Goal: Task Accomplishment & Management: Manage account settings

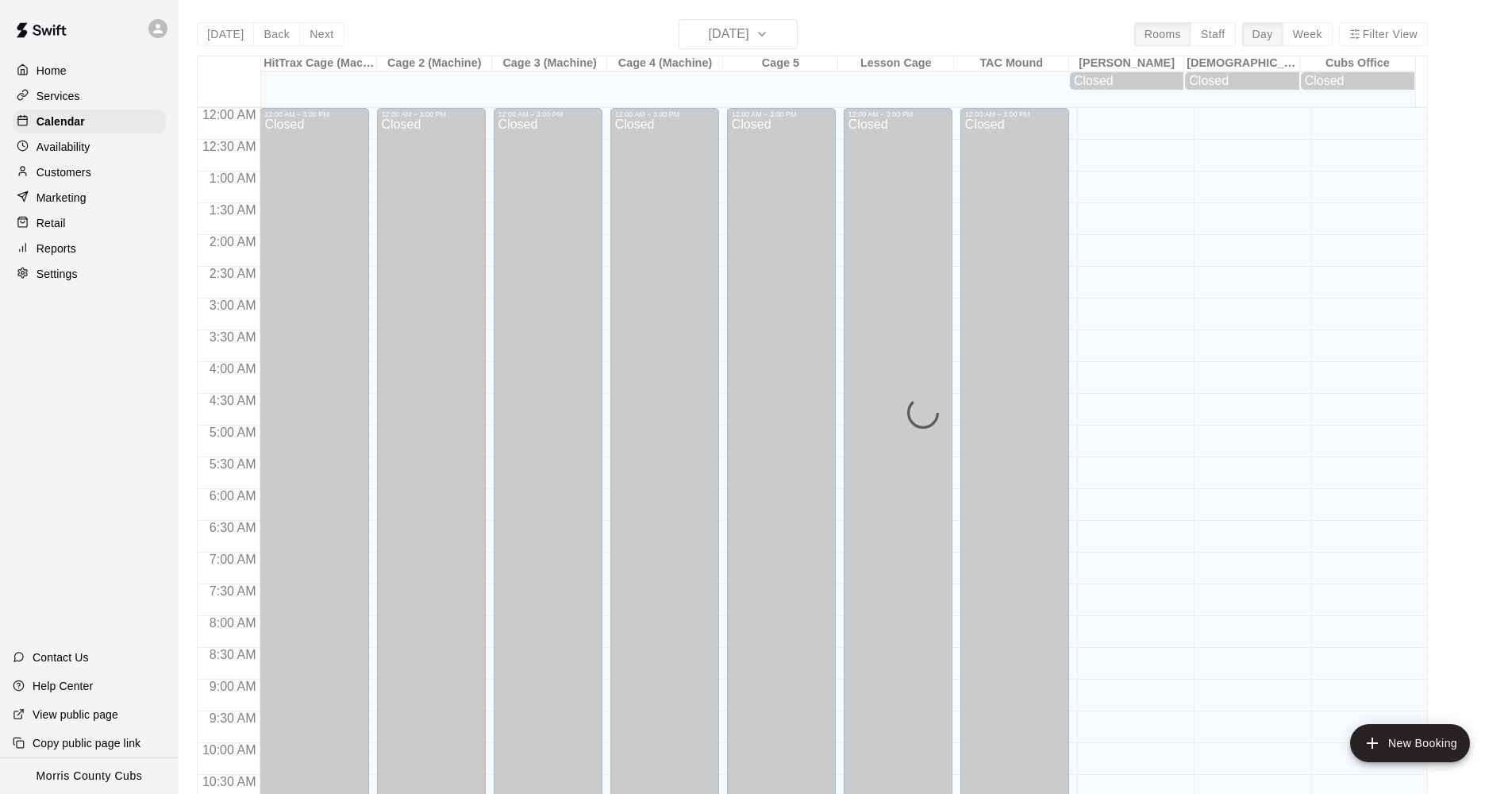
scroll to position [770, 0]
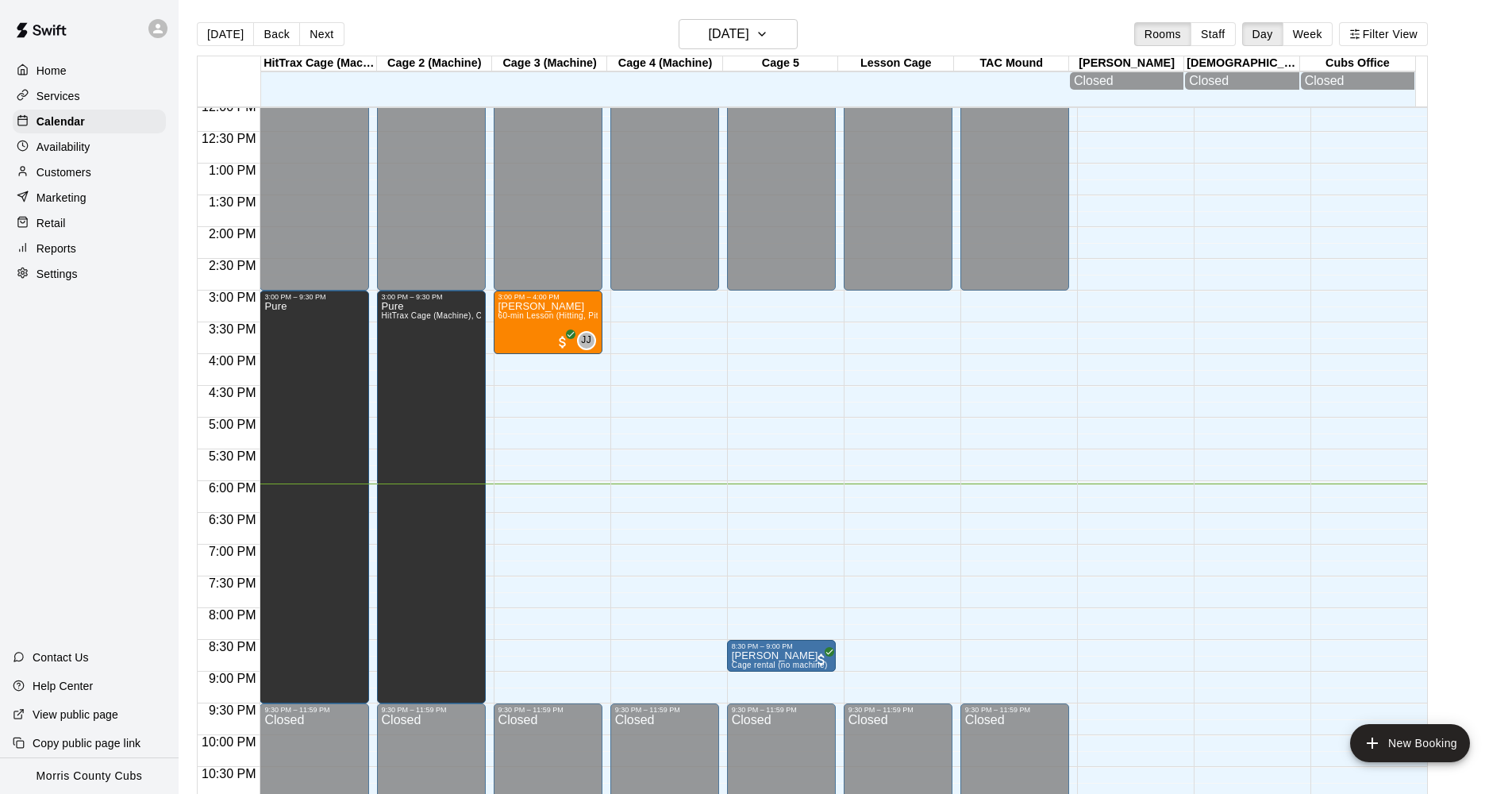
click at [50, 152] on p "Availability" at bounding box center [64, 146] width 54 height 16
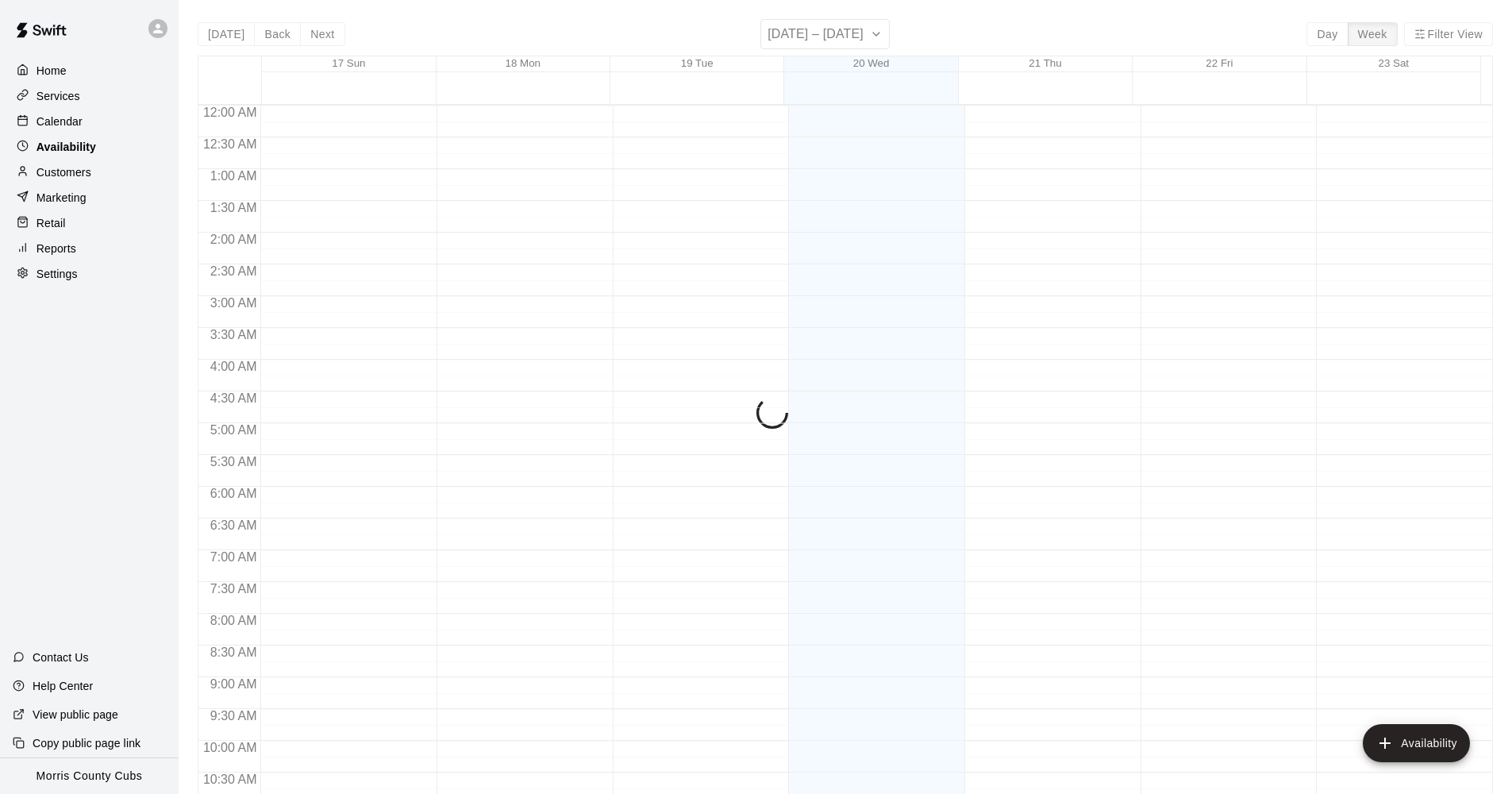
scroll to position [818, 0]
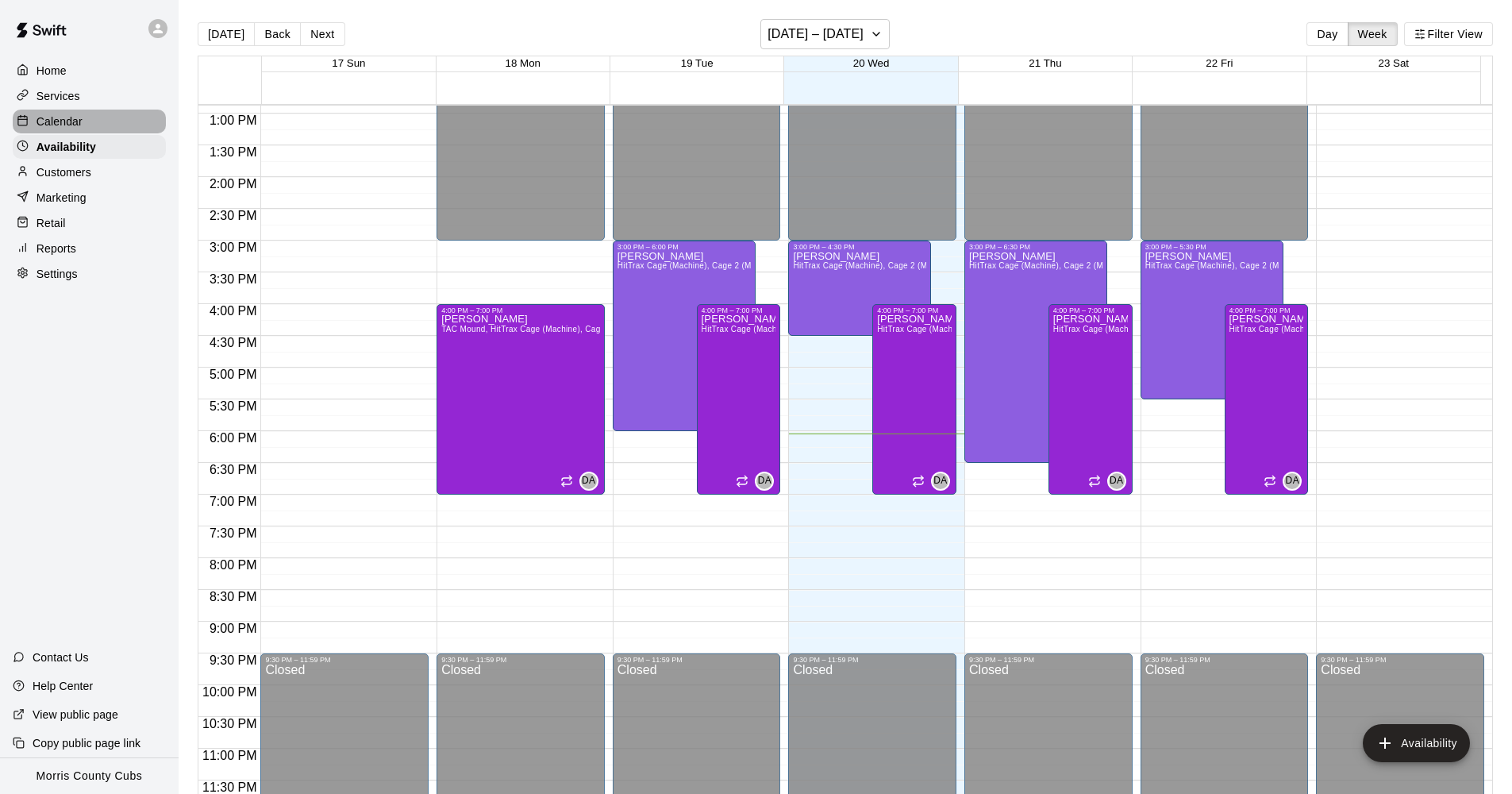
click at [69, 116] on p "Calendar" at bounding box center [60, 122] width 46 height 16
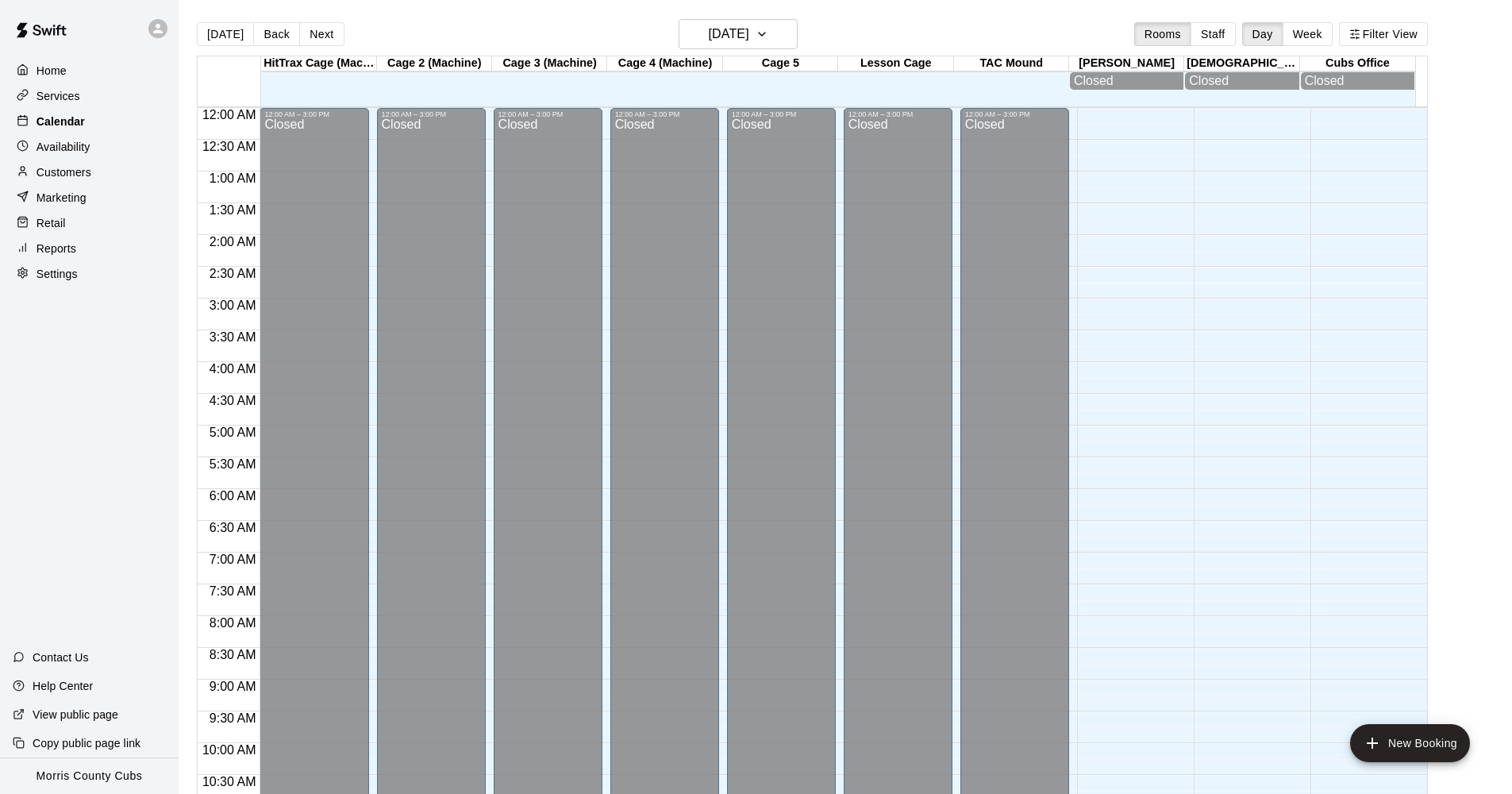
scroll to position [770, 0]
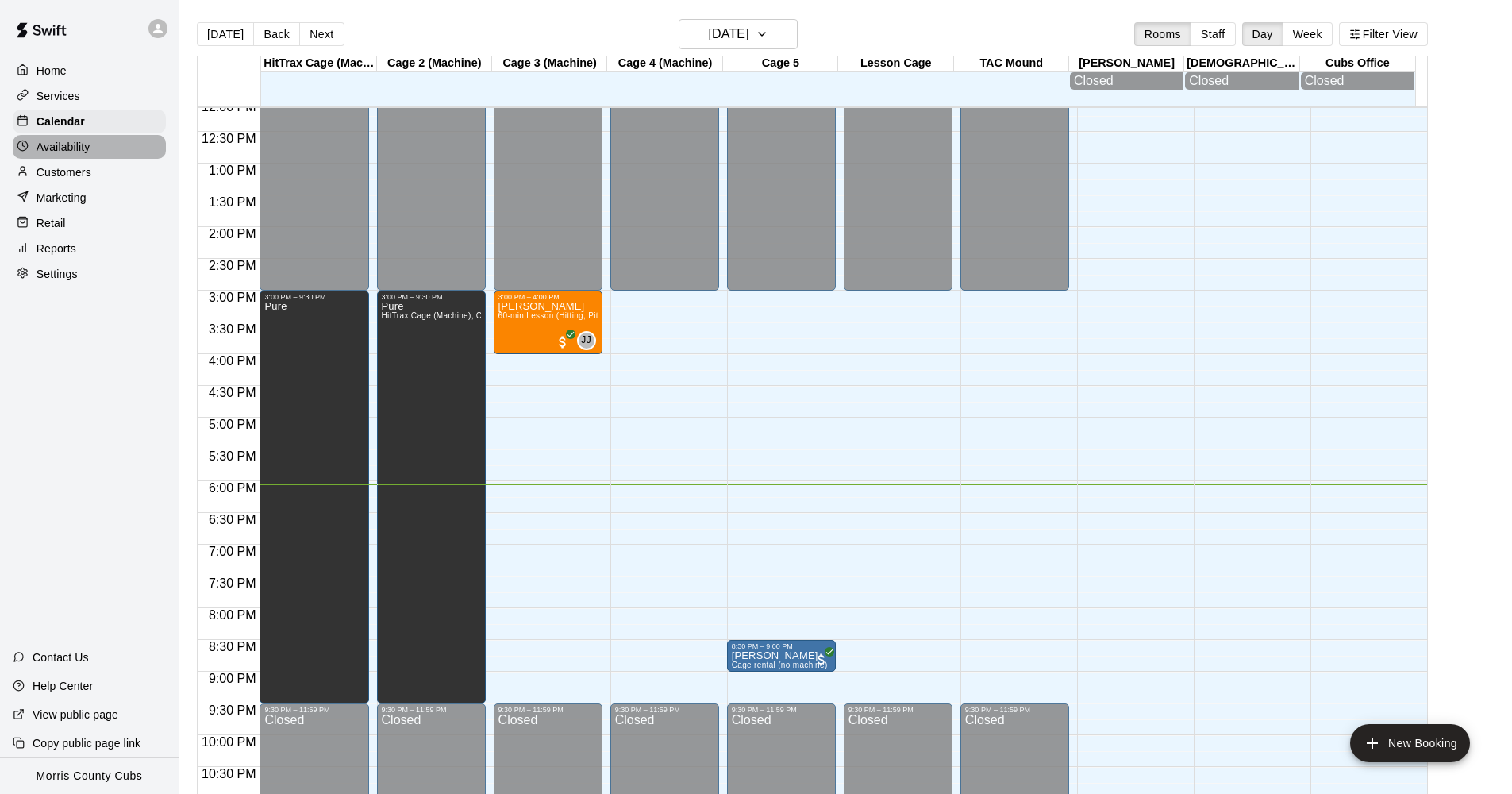
click at [75, 154] on p "Availability" at bounding box center [64, 146] width 54 height 16
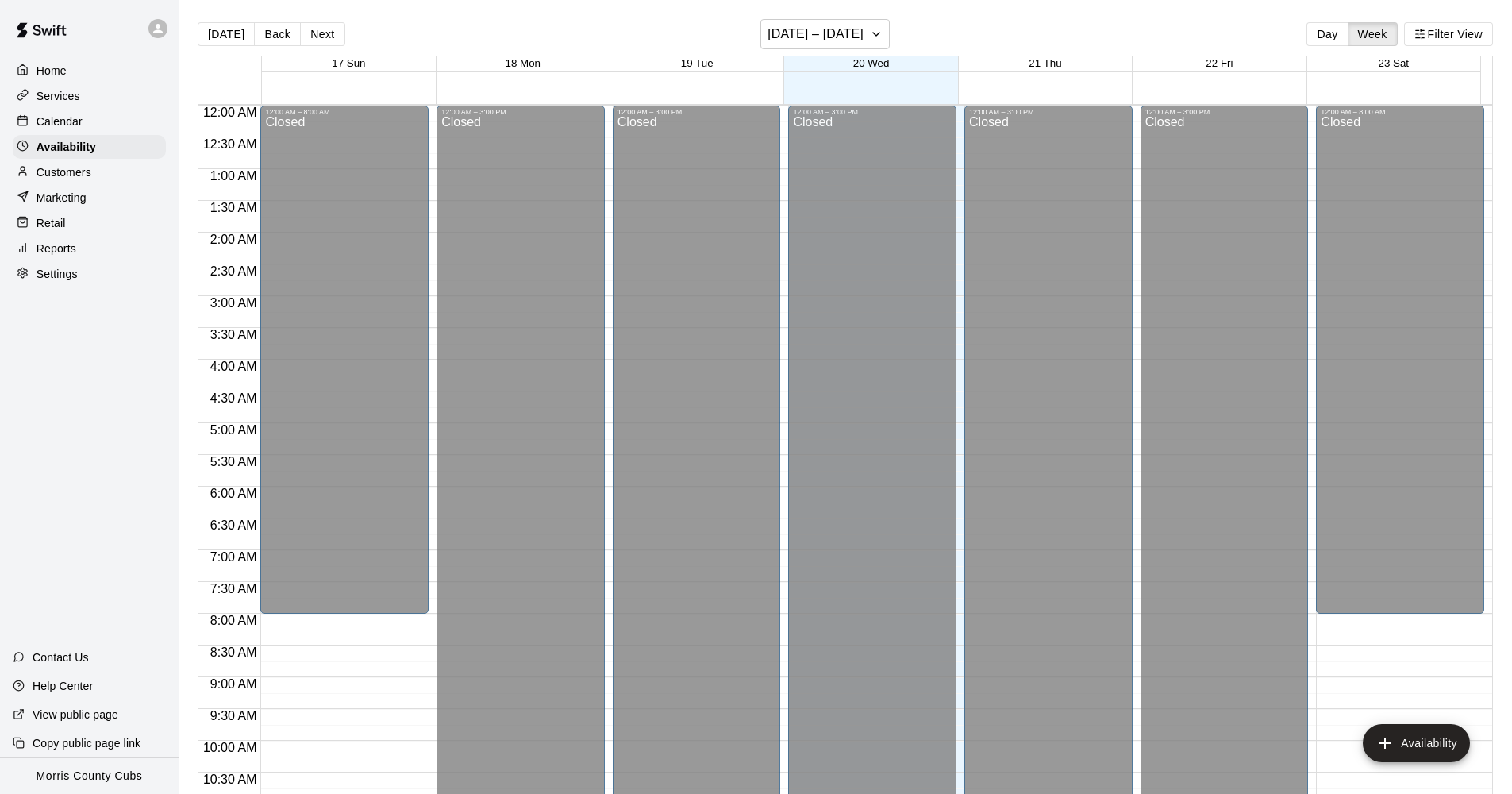
scroll to position [818, 0]
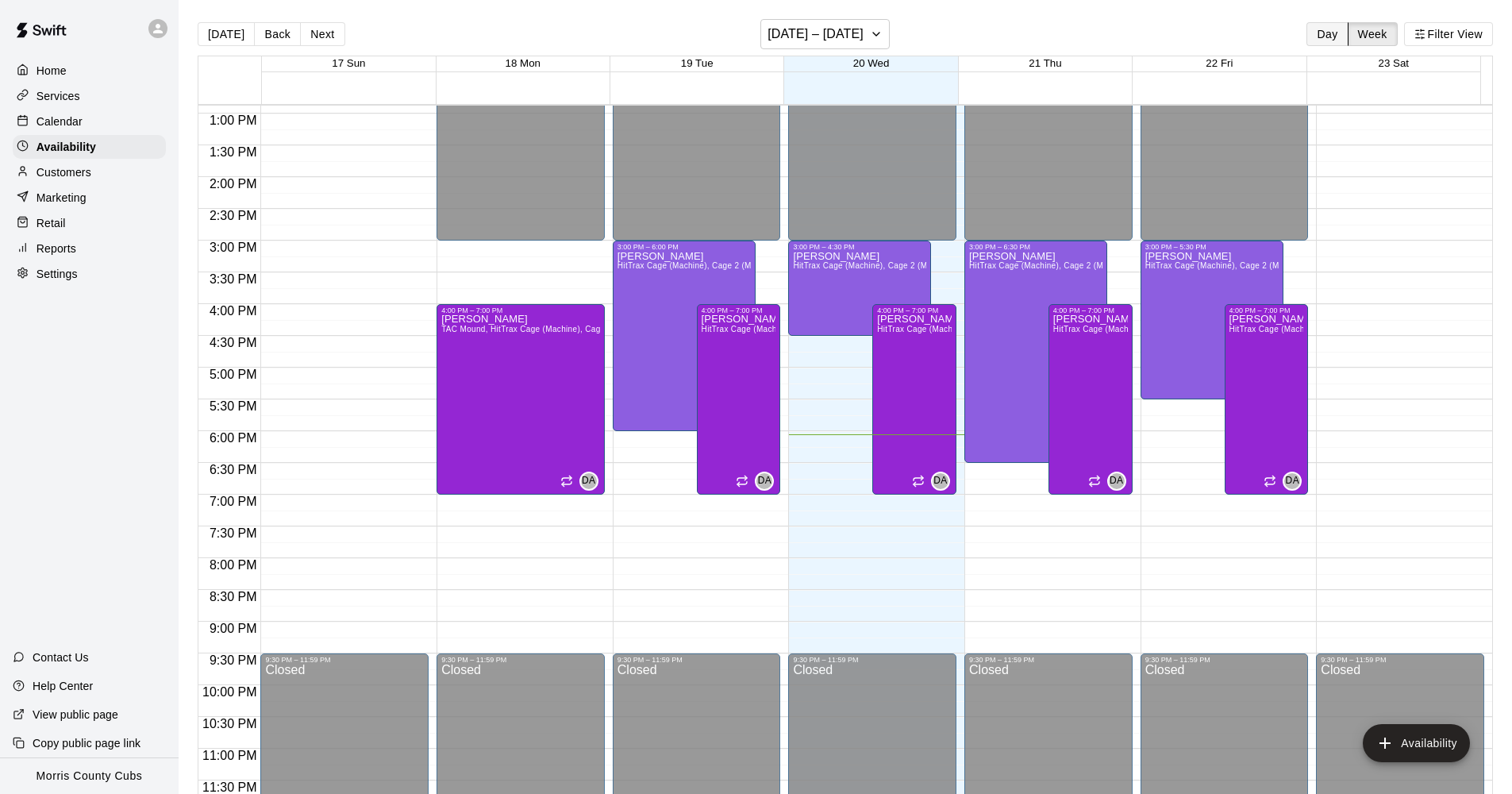
click at [1333, 38] on button "Day" at bounding box center [1326, 34] width 41 height 24
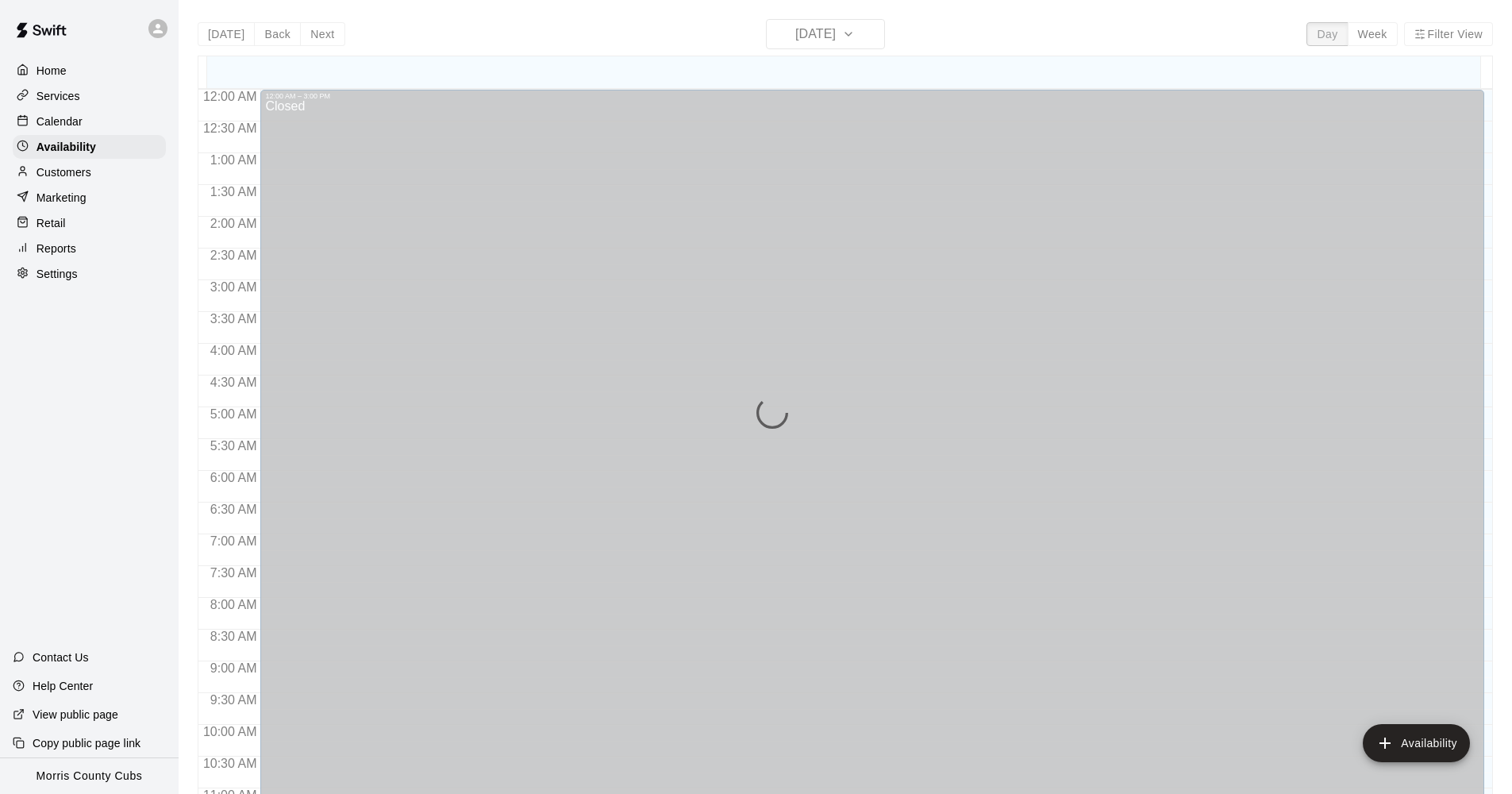
scroll to position [802, 0]
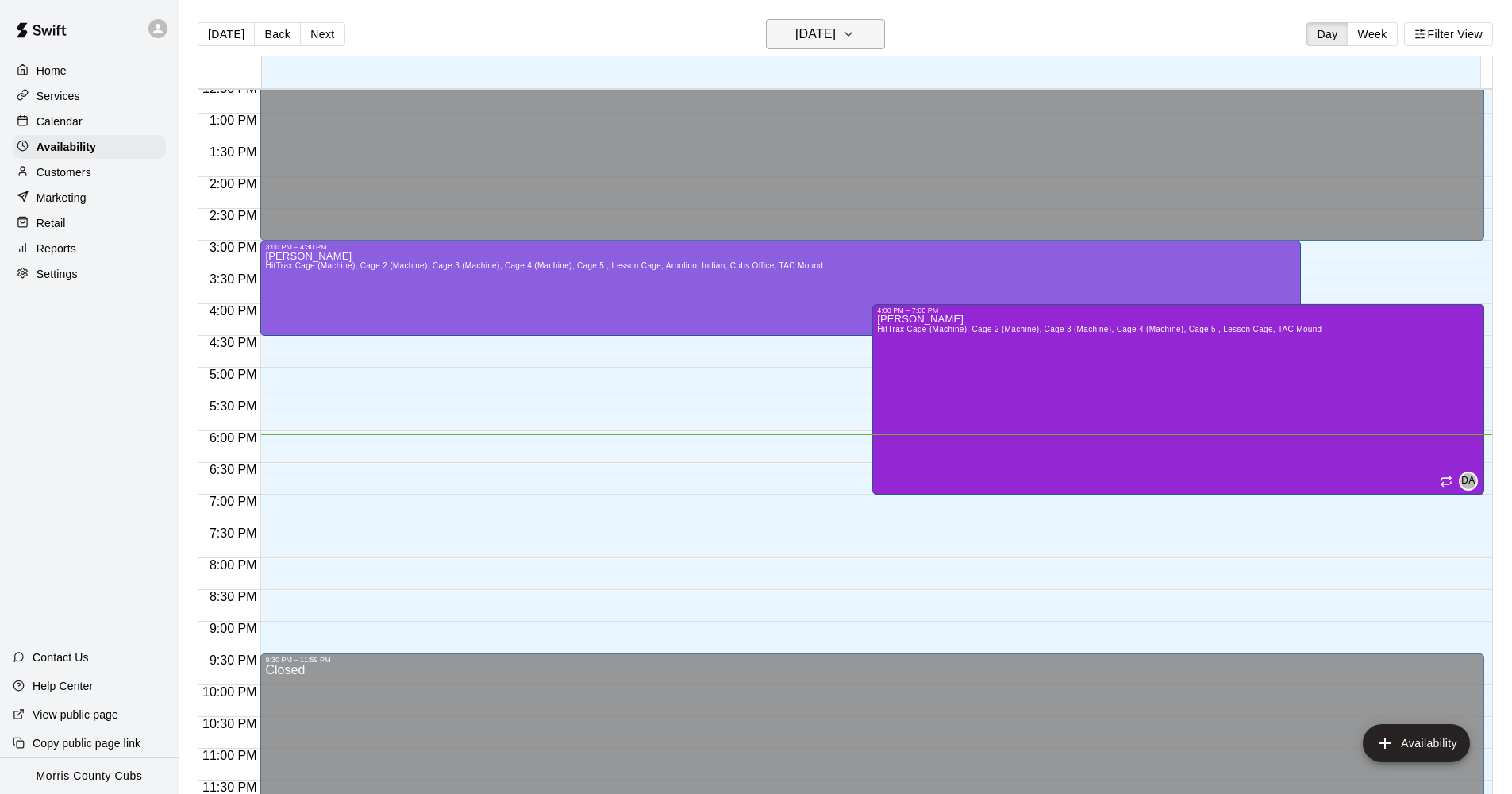
click at [852, 34] on icon "button" at bounding box center [848, 34] width 6 height 3
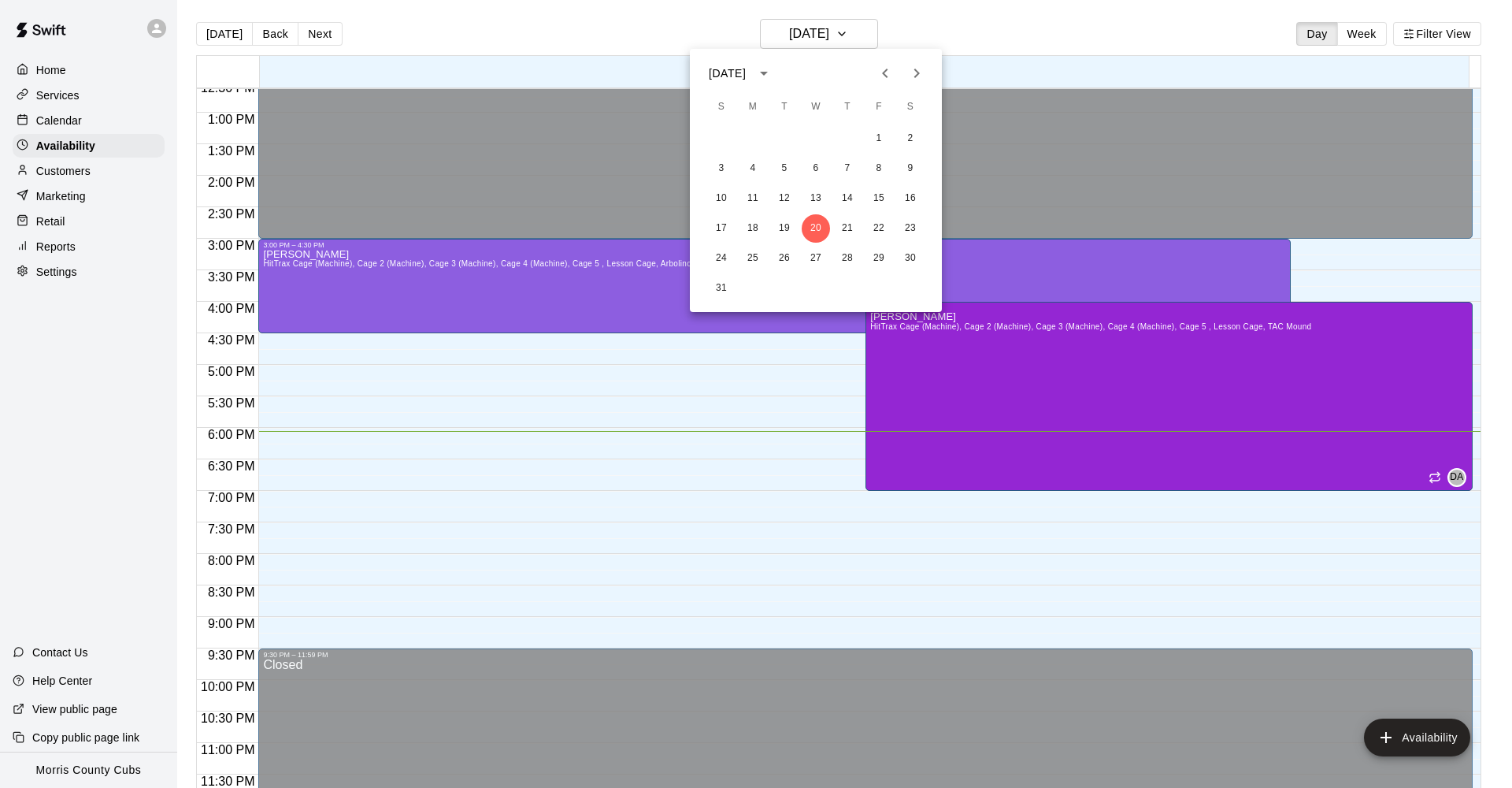
click at [917, 77] on icon "Next month" at bounding box center [916, 73] width 19 height 19
click at [819, 177] on button "10" at bounding box center [815, 168] width 29 height 29
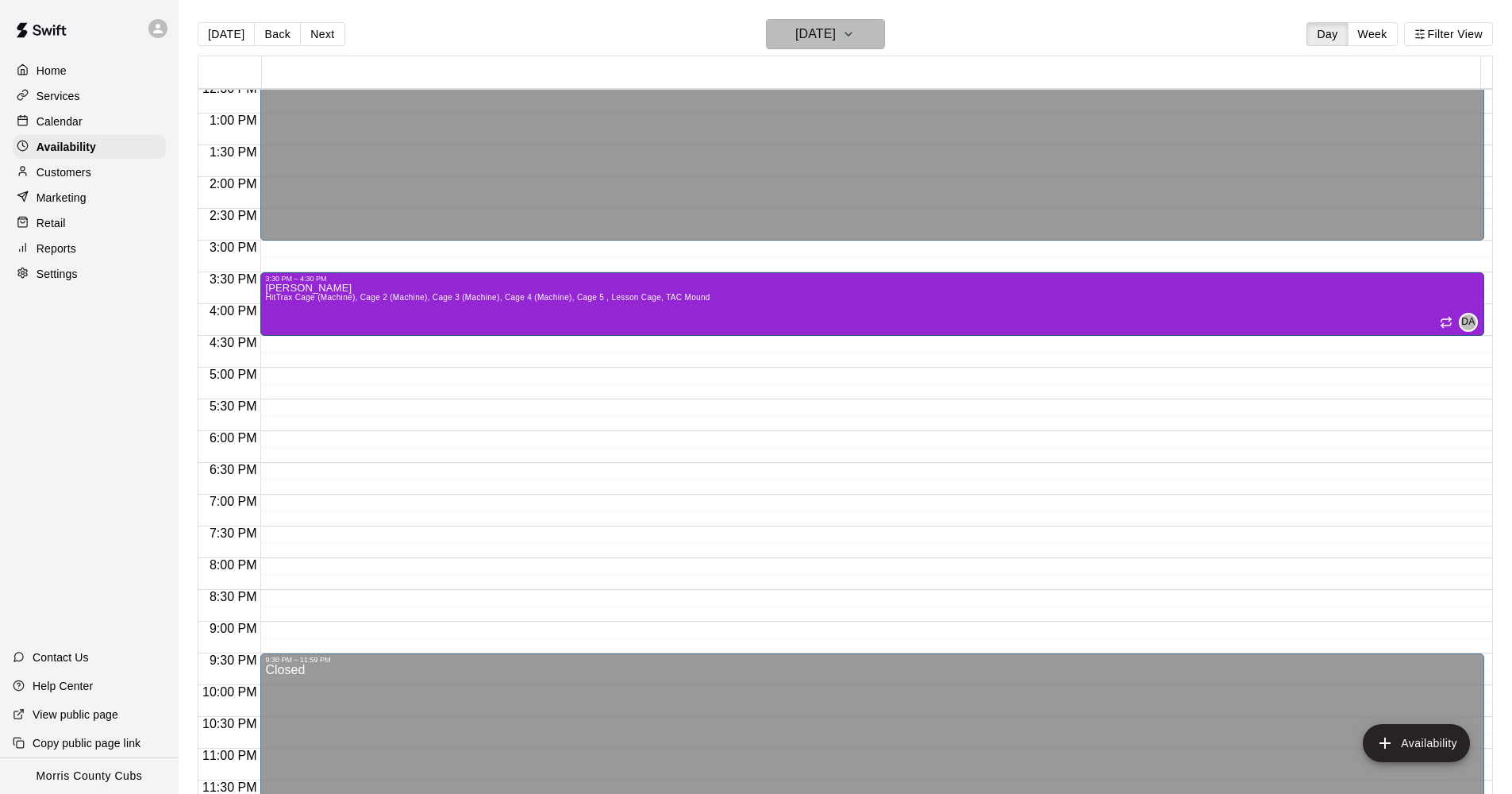
click at [884, 27] on button "Wednesday Sep 10" at bounding box center [825, 34] width 119 height 30
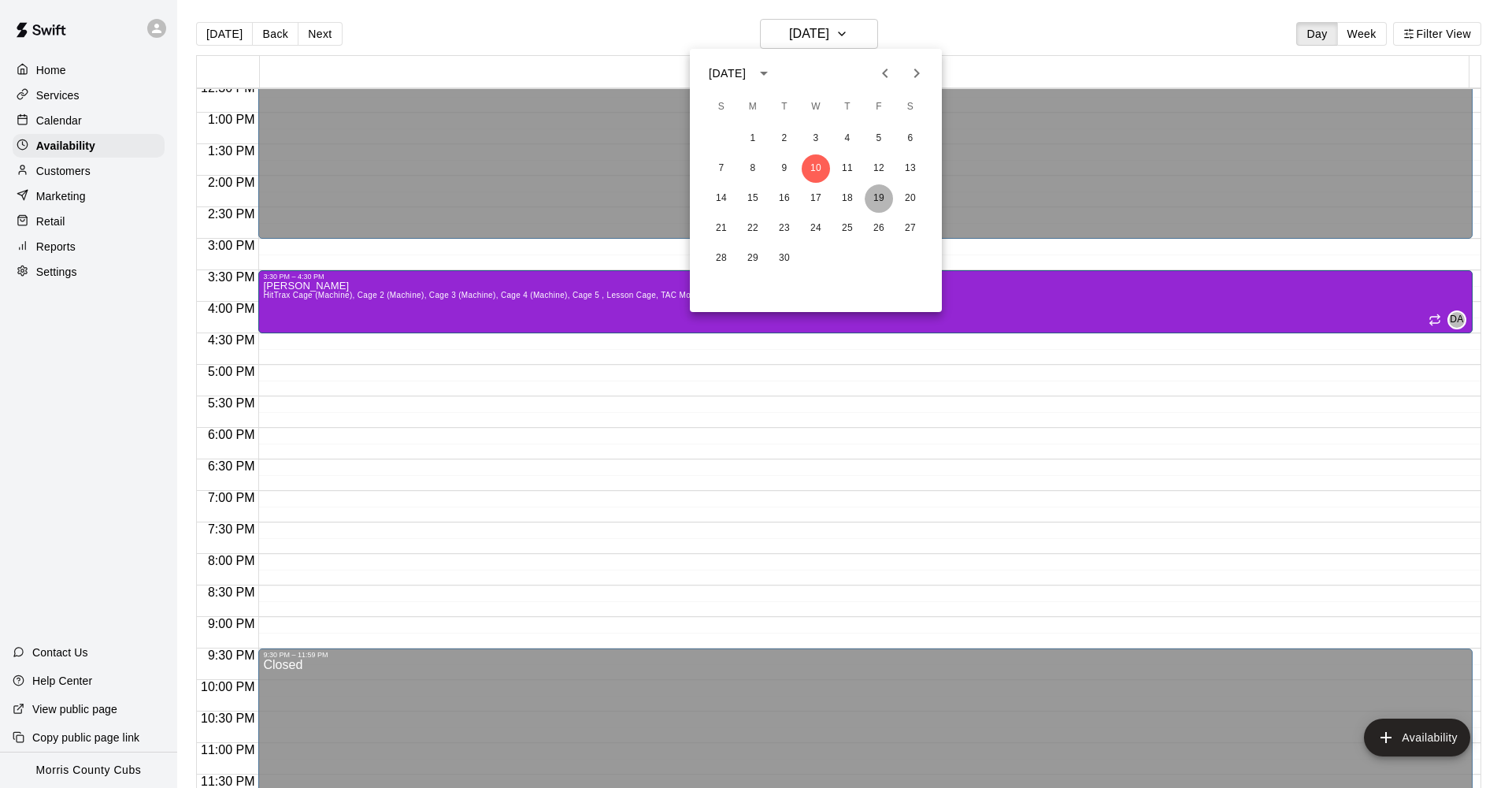
click at [876, 196] on button "19" at bounding box center [879, 198] width 29 height 29
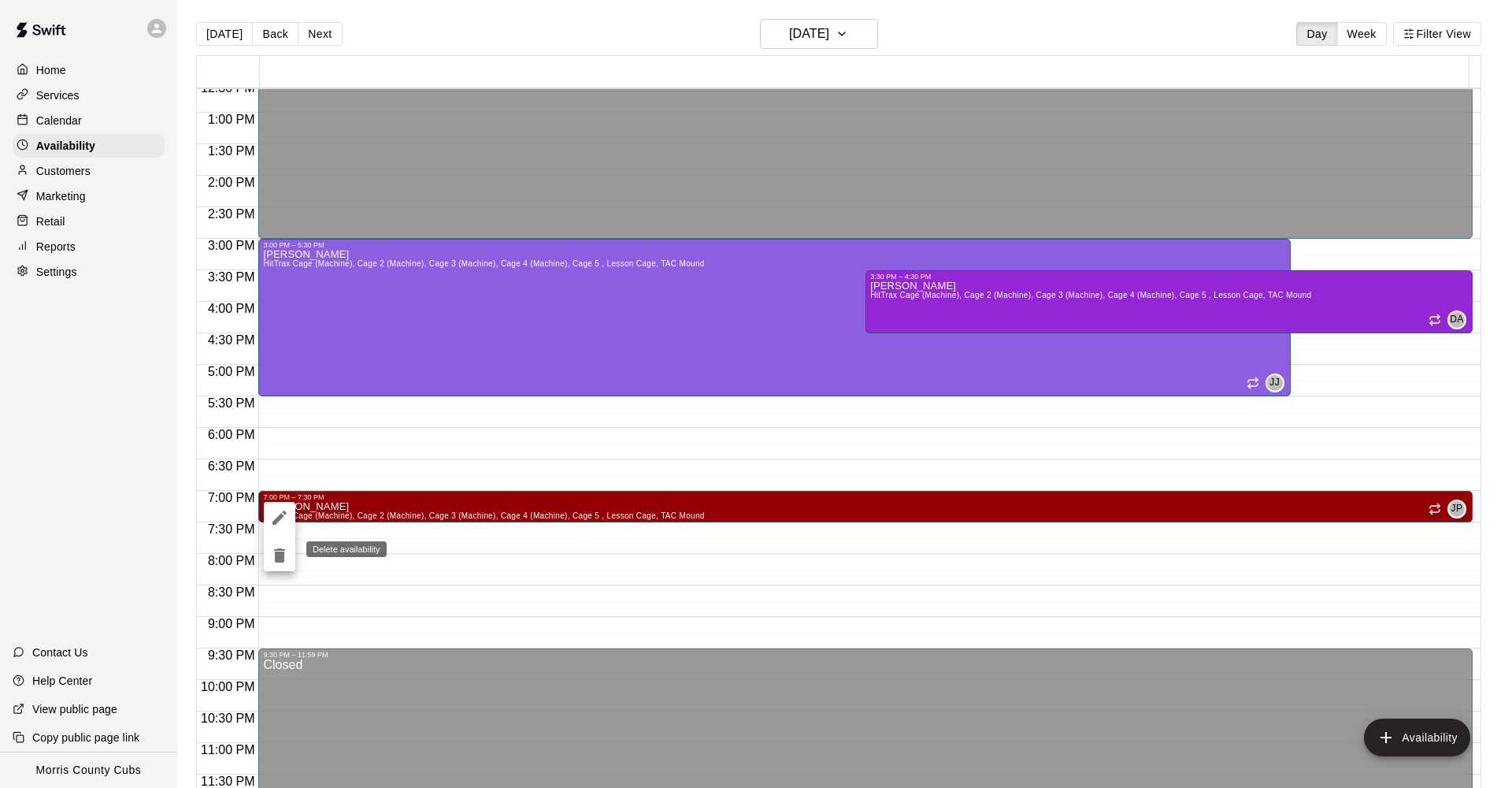
click at [284, 556] on icon "delete" at bounding box center [279, 555] width 11 height 14
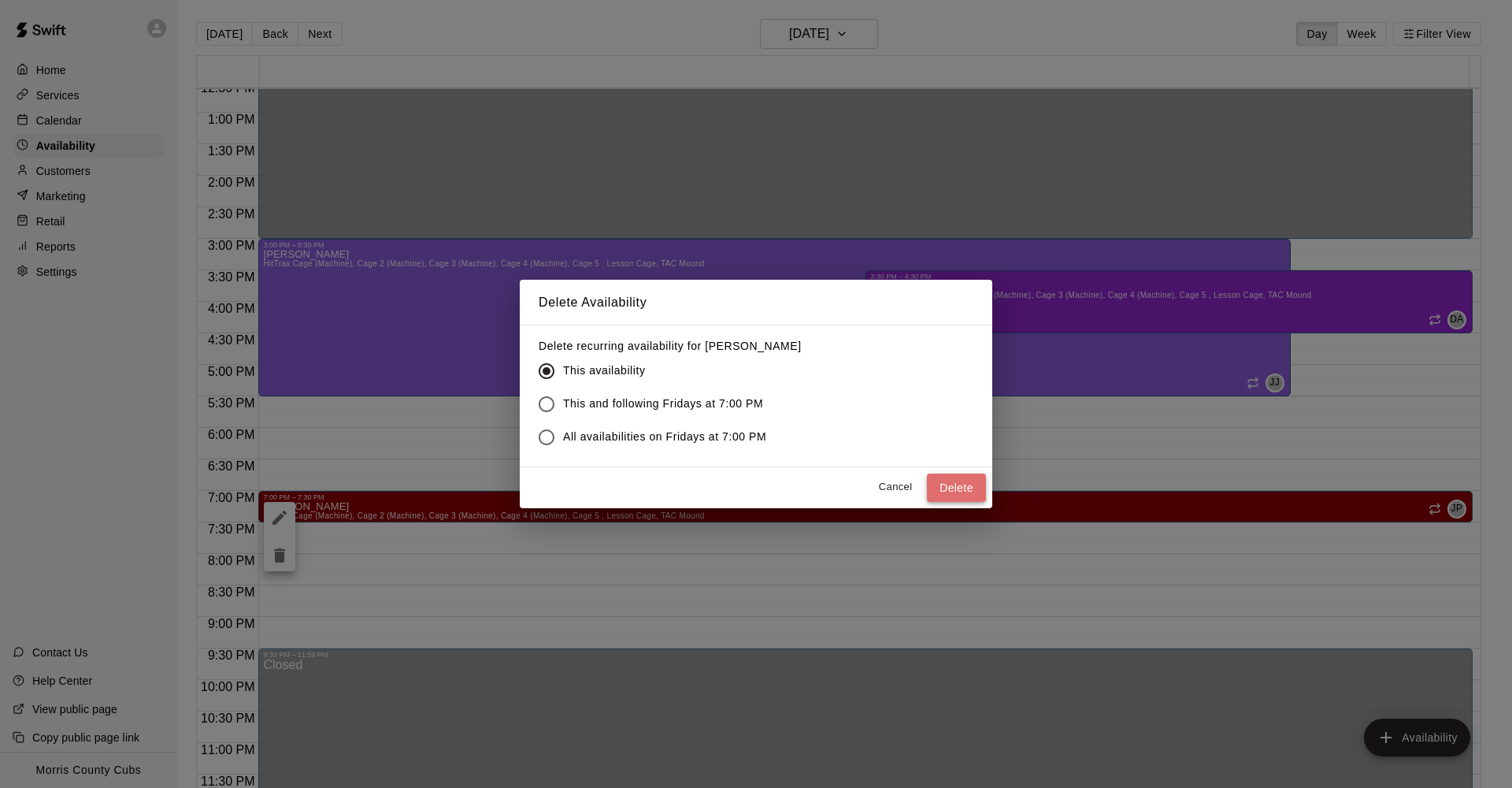
click at [963, 489] on button "Delete" at bounding box center [957, 487] width 59 height 29
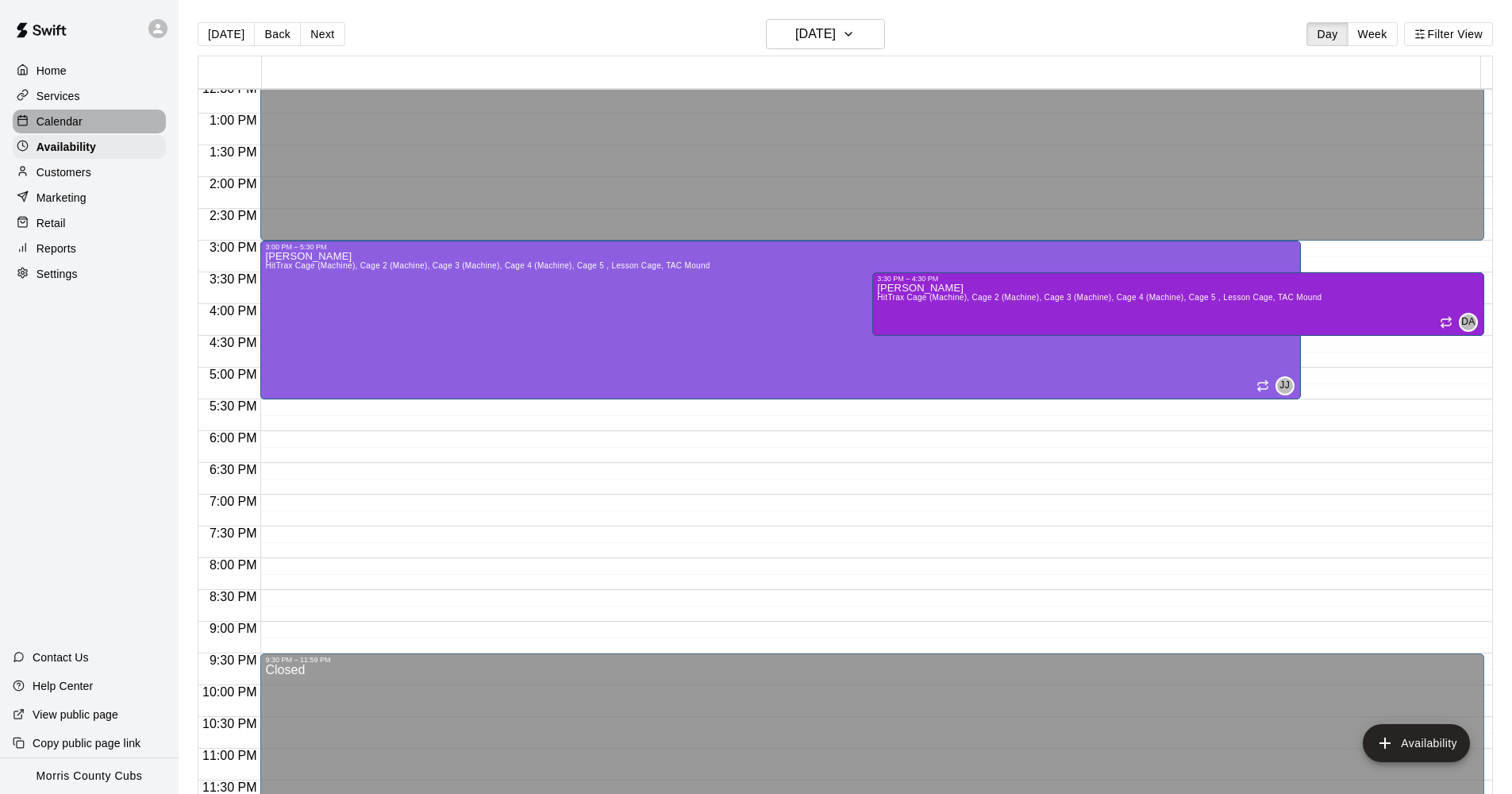
click at [46, 127] on p "Calendar" at bounding box center [60, 122] width 46 height 16
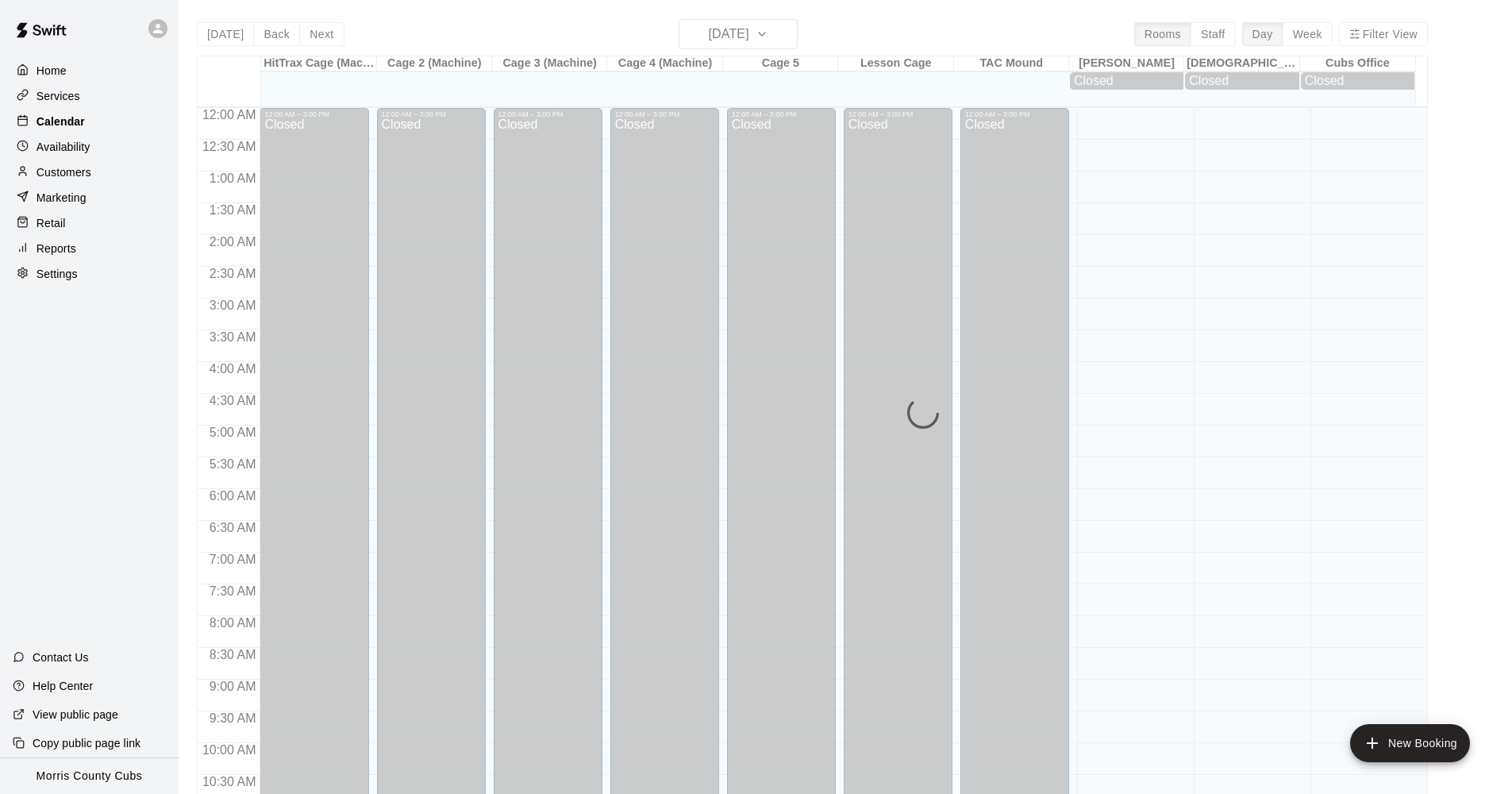
scroll to position [770, 0]
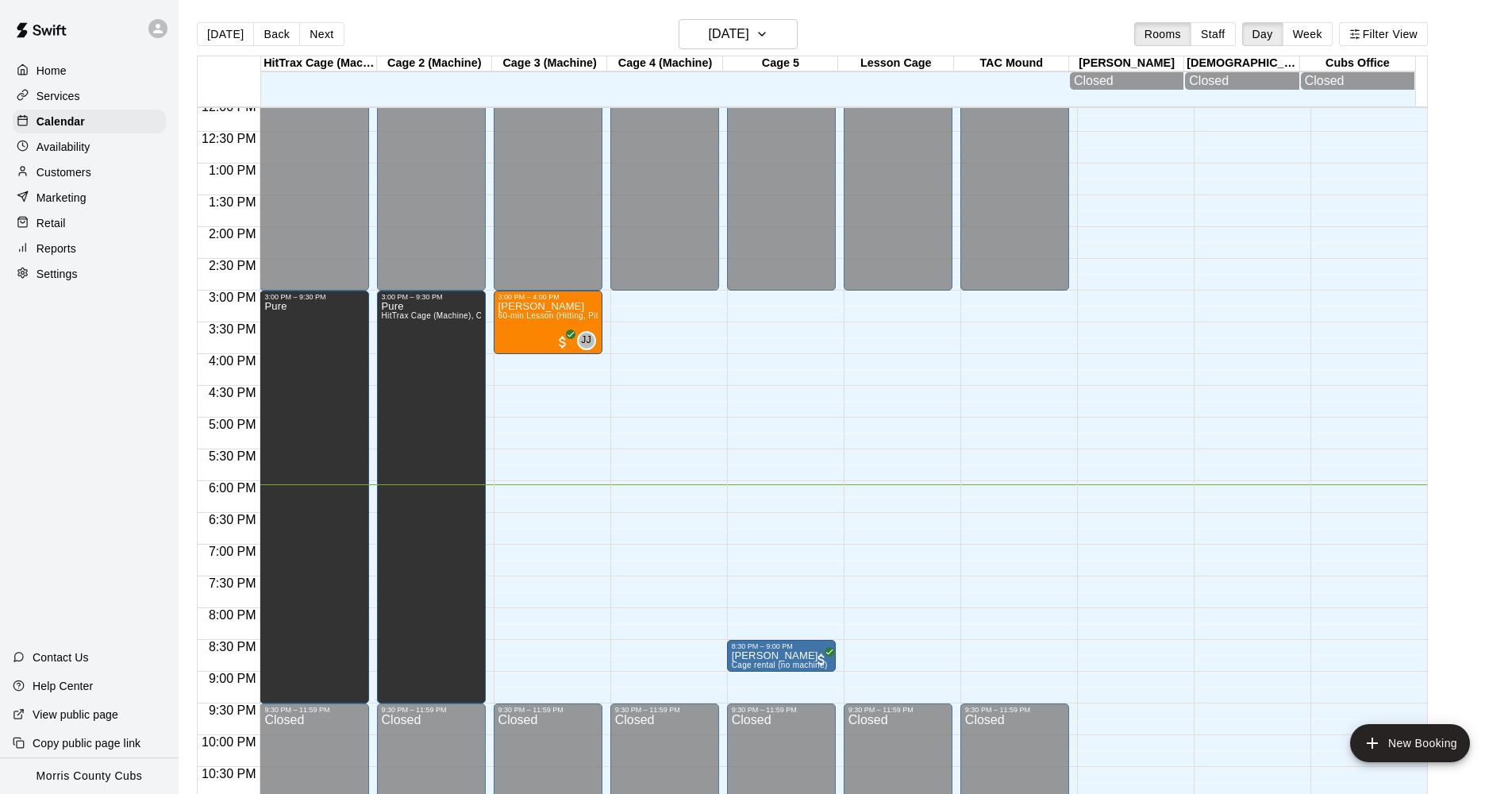
click at [36, 104] on div "Services" at bounding box center [90, 96] width 153 height 24
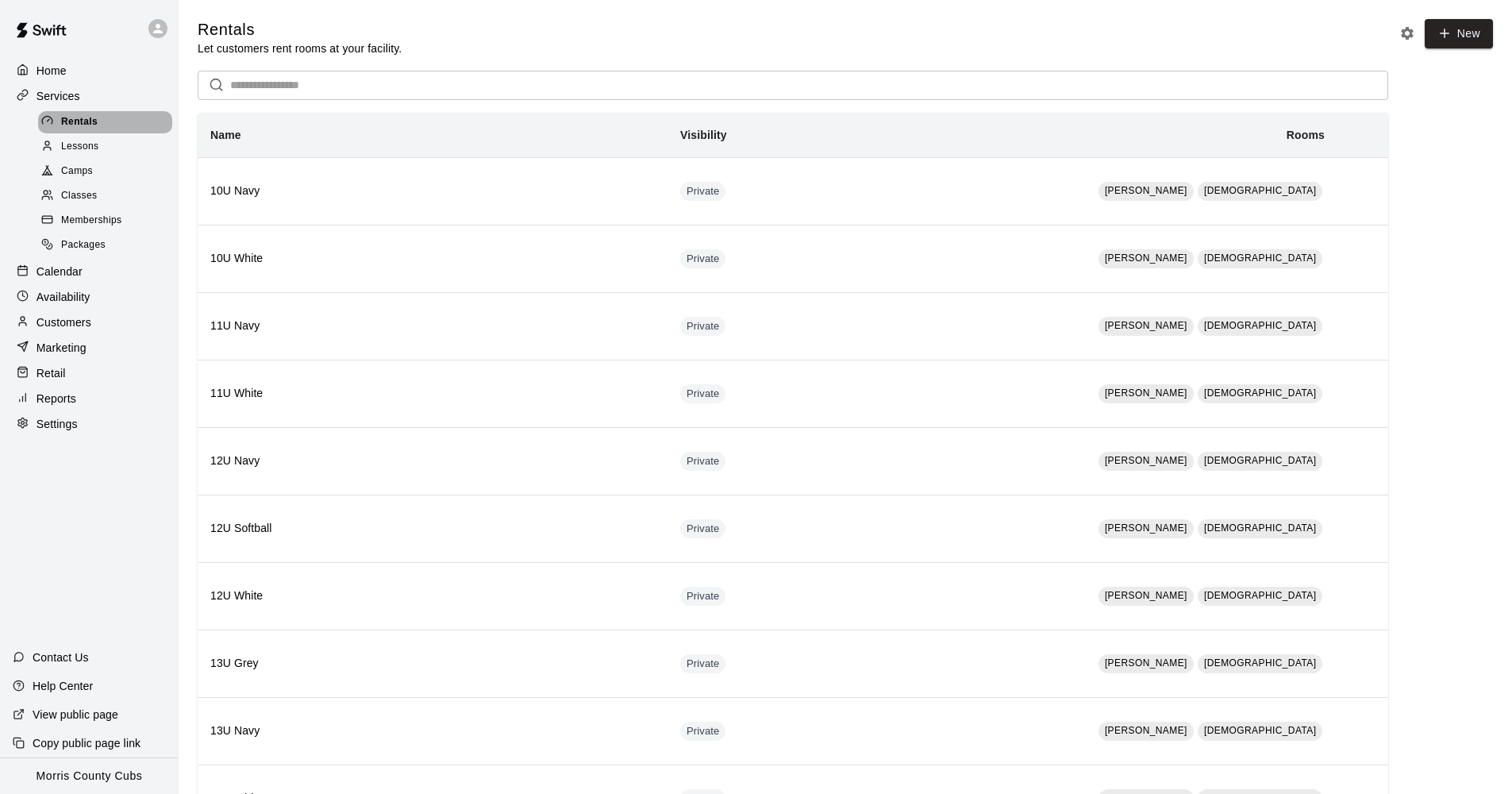
click at [75, 119] on span "Rentals" at bounding box center [79, 123] width 37 height 16
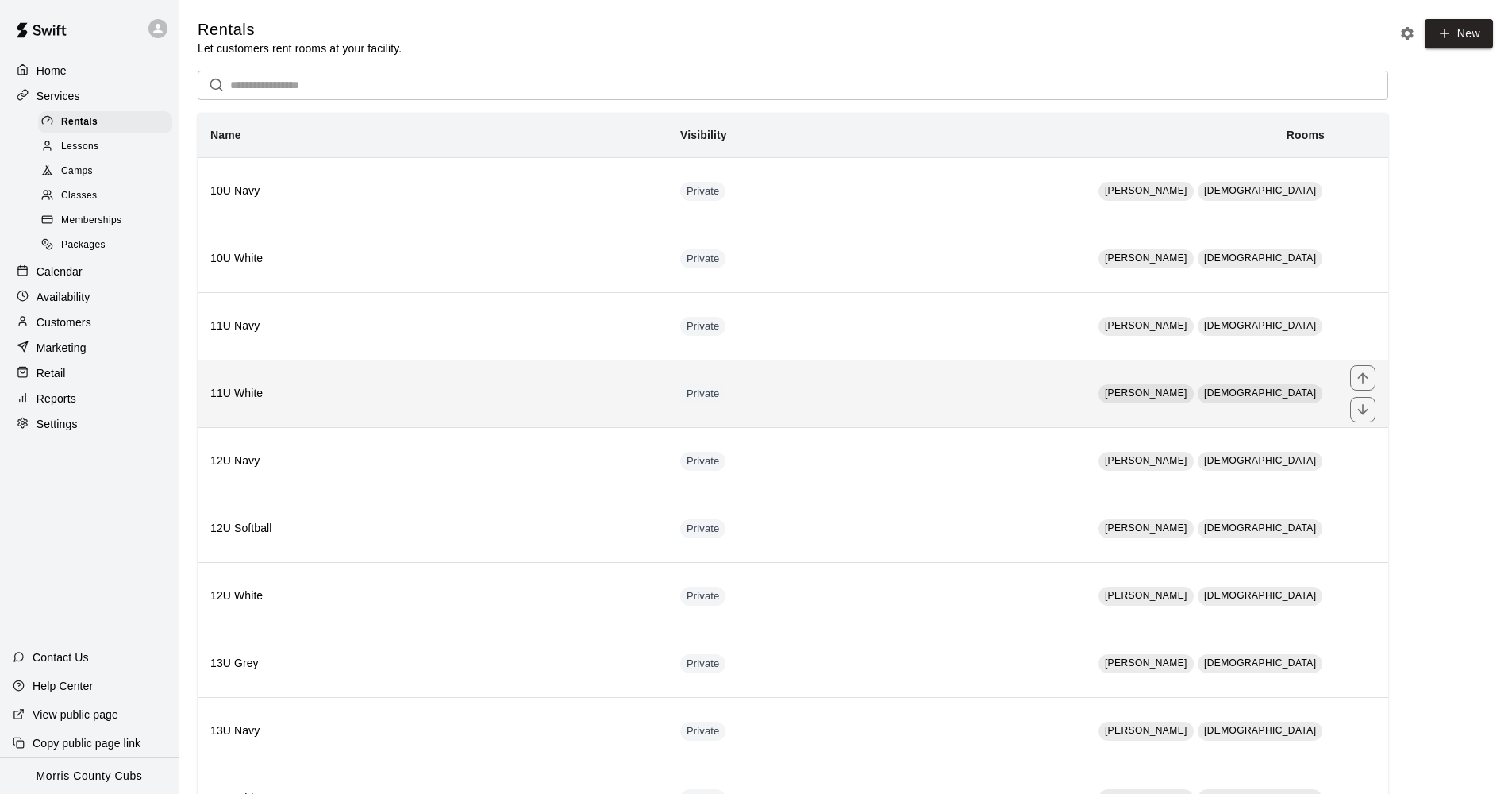
scroll to position [743, 0]
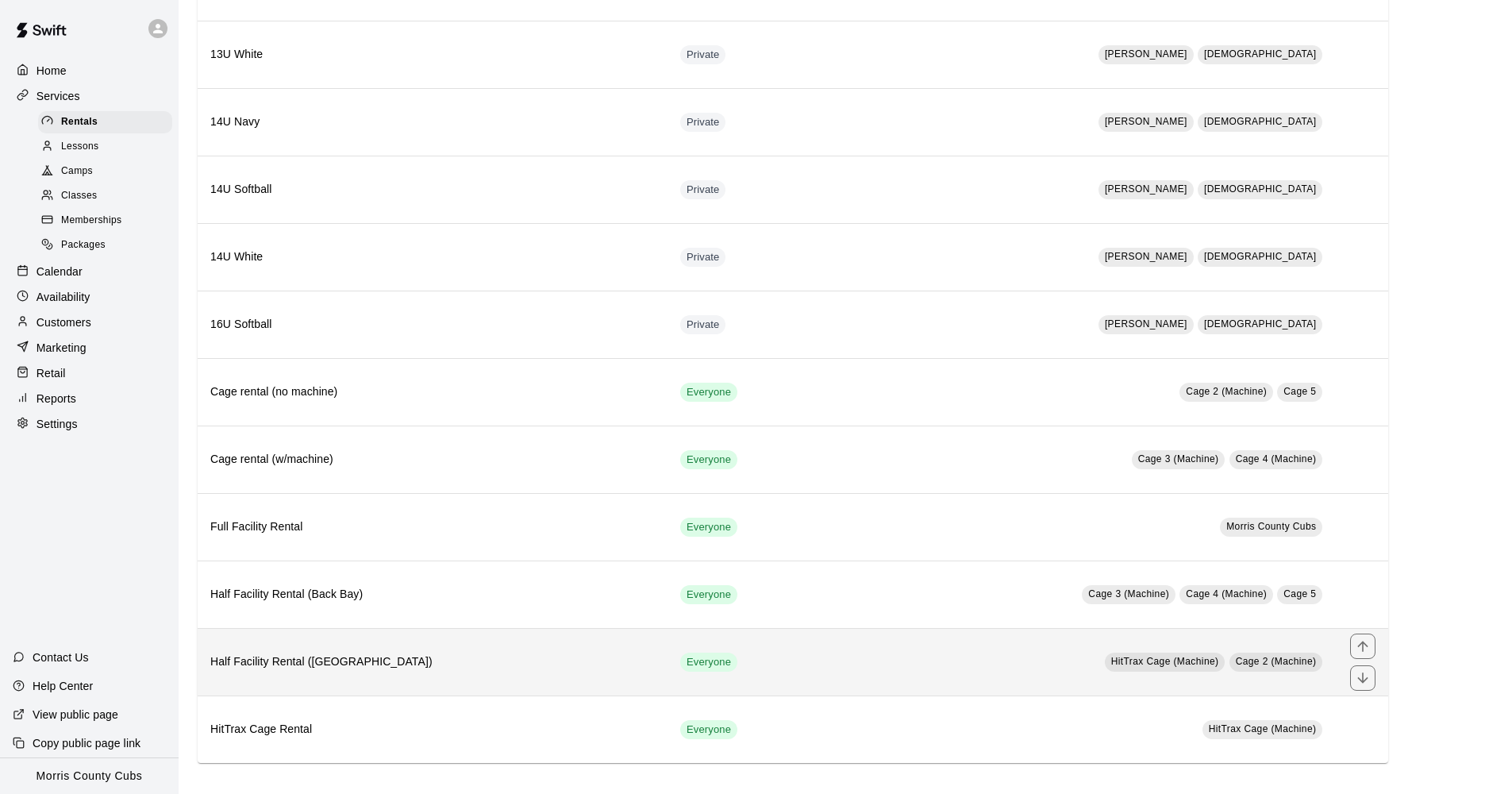
click at [392, 670] on th "Half Facility Rental (Front Bay)" at bounding box center [432, 662] width 470 height 68
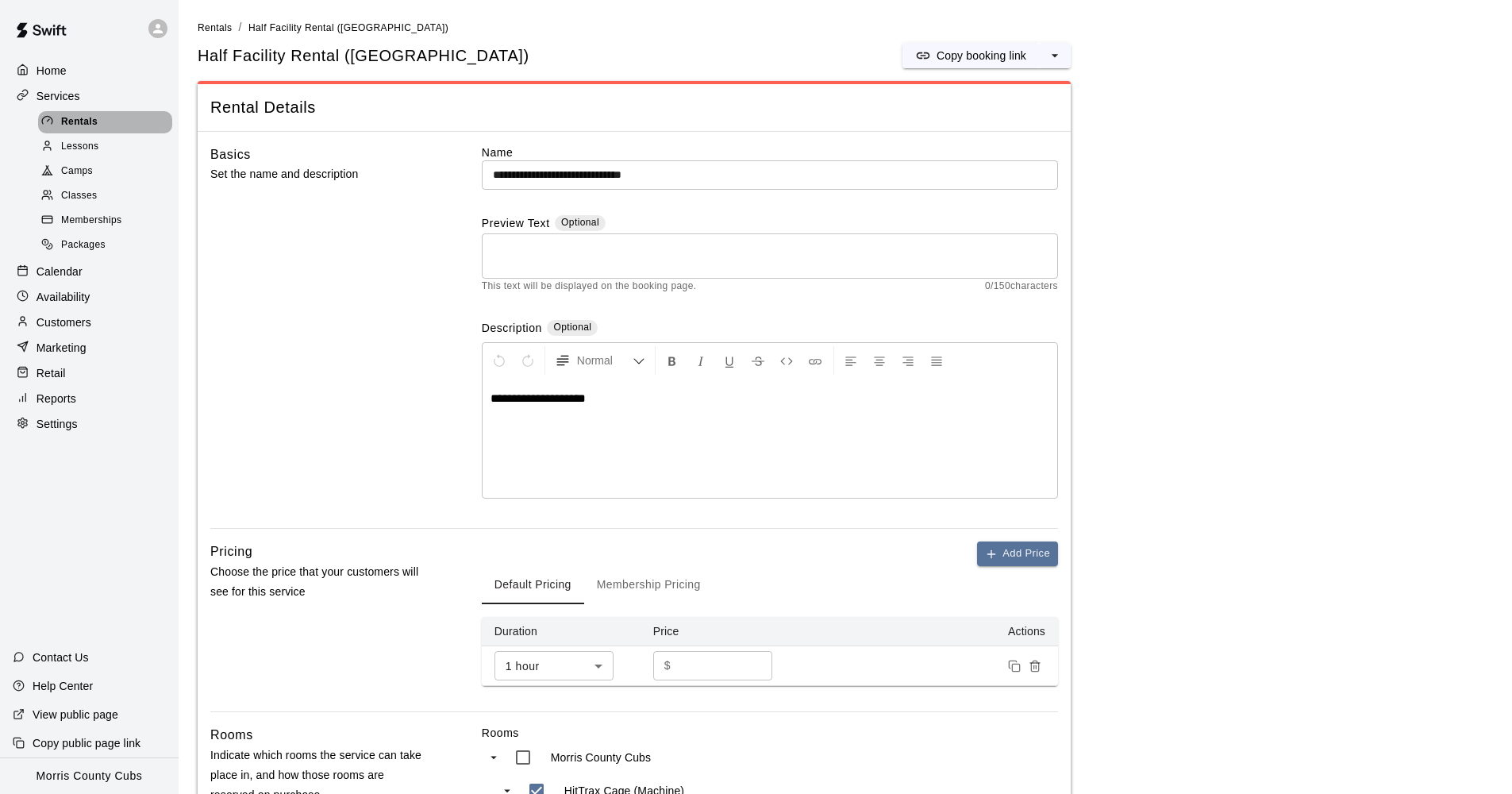
click at [101, 117] on div "Rentals" at bounding box center [105, 123] width 134 height 22
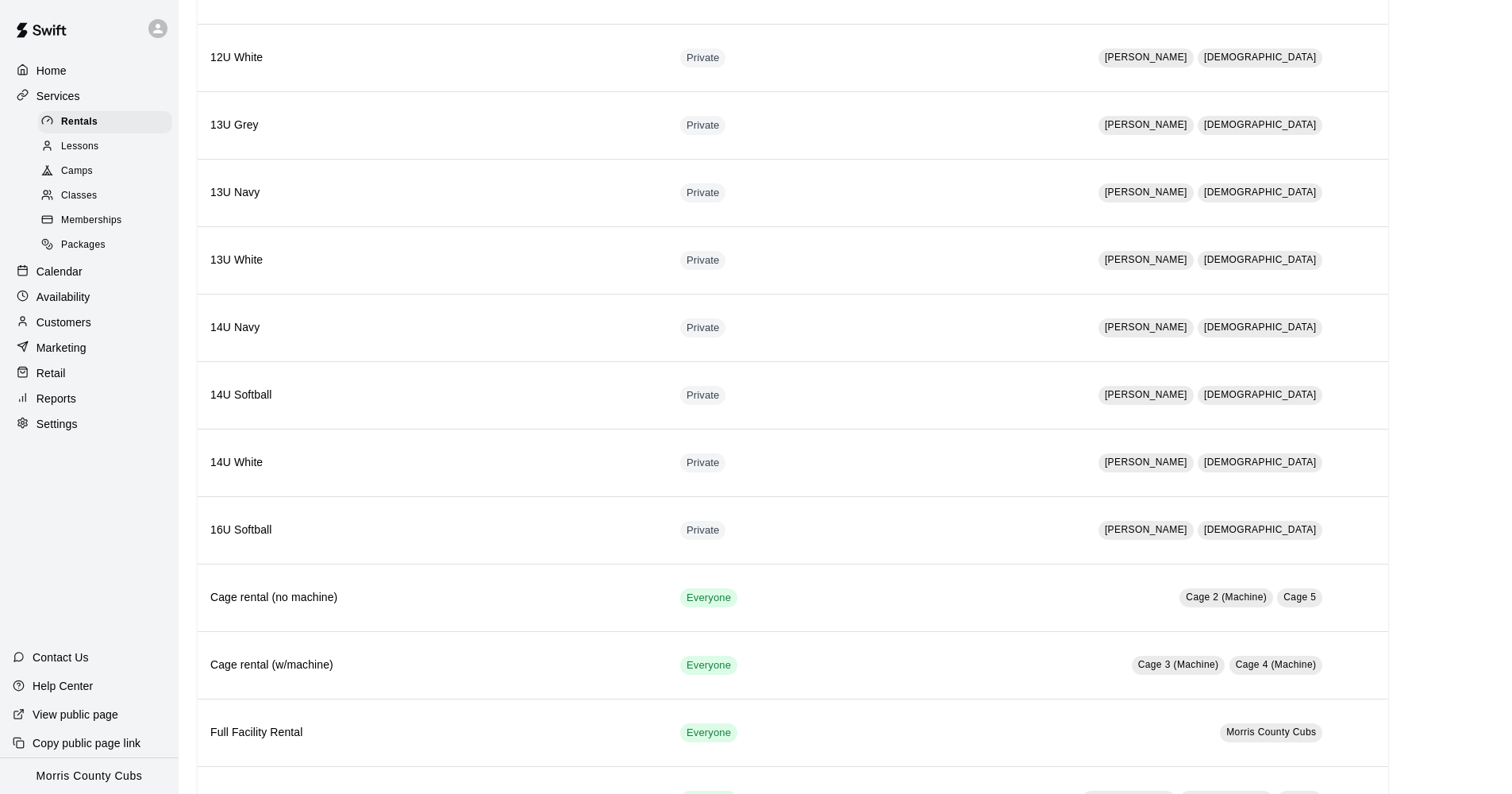
scroll to position [720, 0]
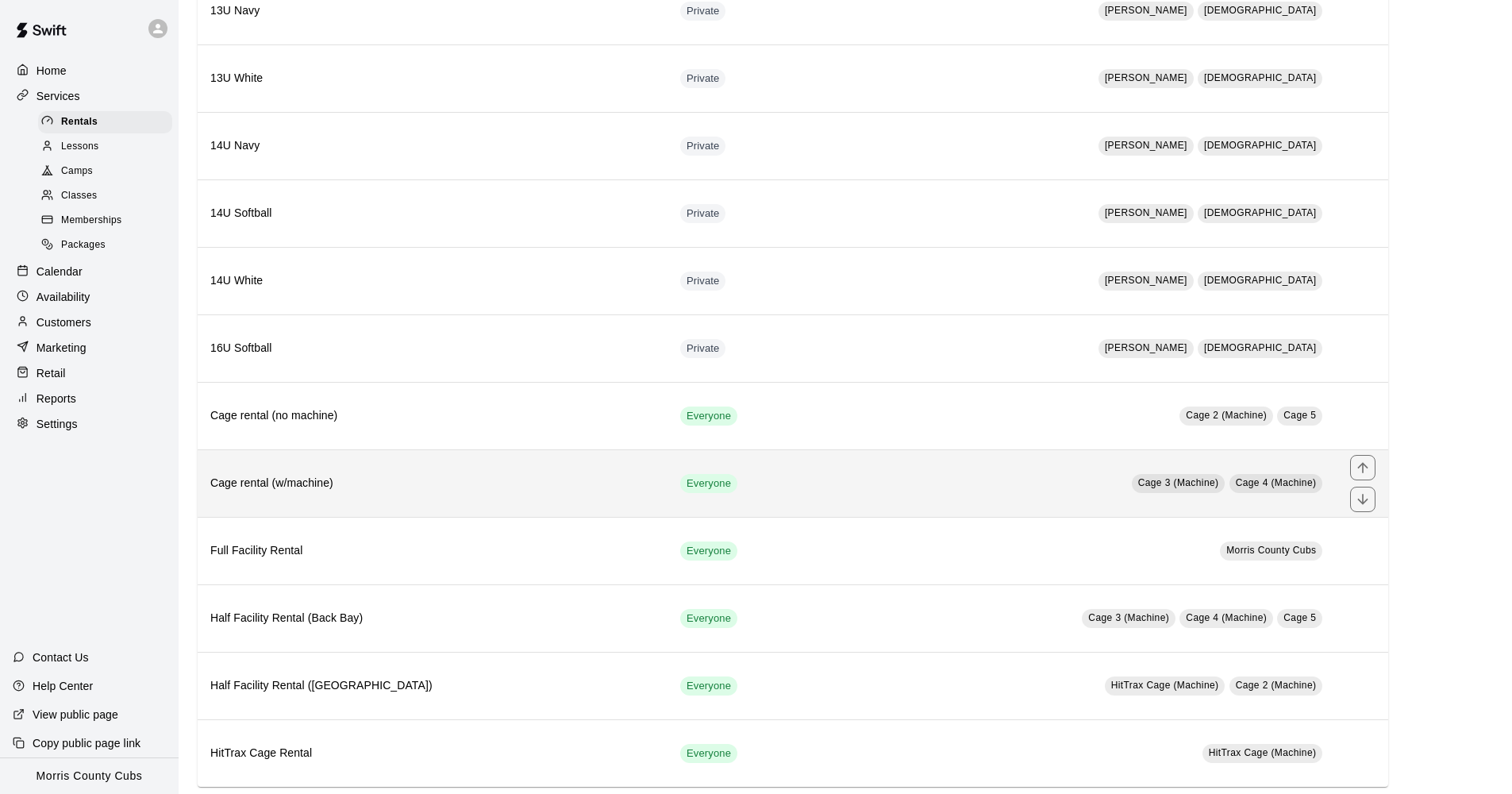
click at [363, 488] on h6 "Cage rental (w/machine)" at bounding box center [432, 483] width 444 height 18
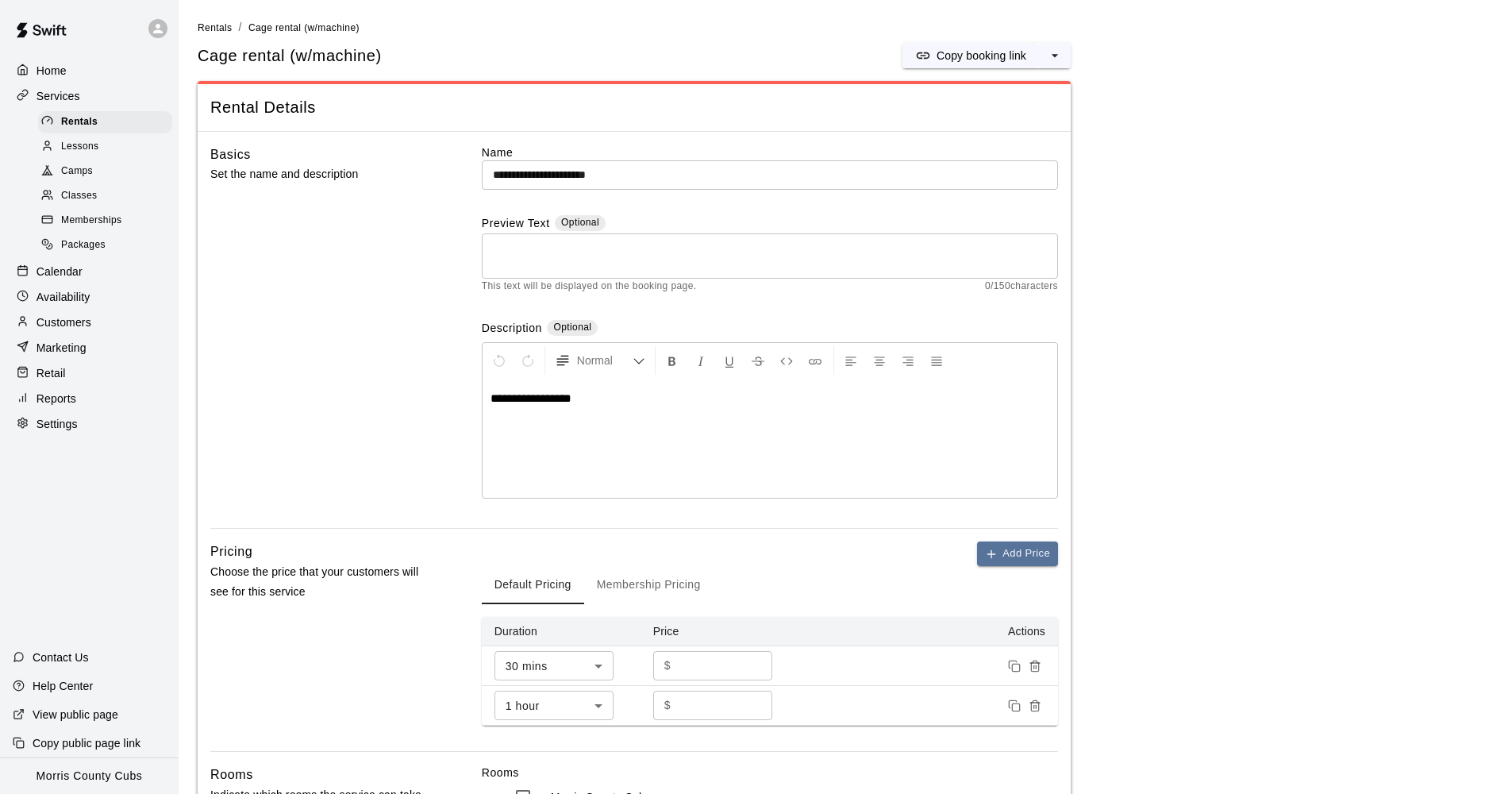
scroll to position [140, 0]
